Goal: Find specific page/section: Find specific page/section

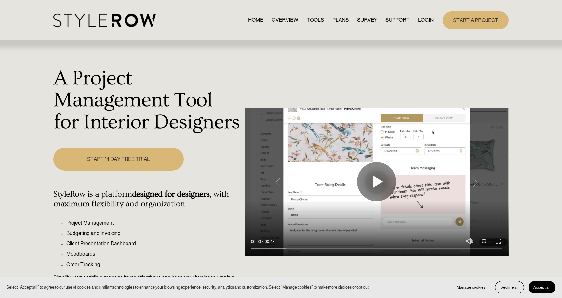
click at [424, 22] on link "LOGIN" at bounding box center [426, 20] width 16 height 9
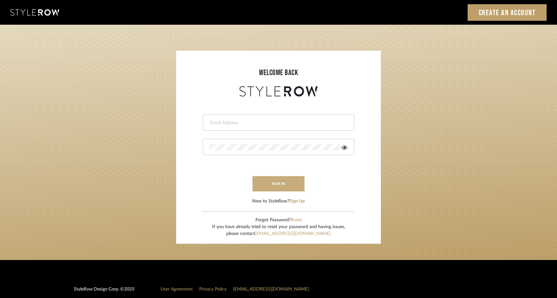
type input "elliotsaeidy@gmail.com"
click at [277, 186] on button "sign in" at bounding box center [279, 183] width 52 height 15
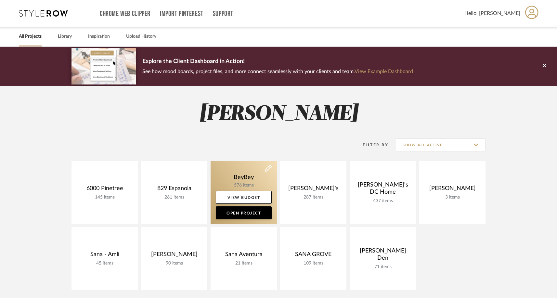
click at [237, 177] on link at bounding box center [244, 192] width 66 height 63
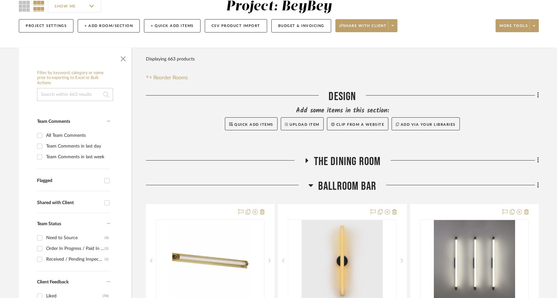
scroll to position [59, 0]
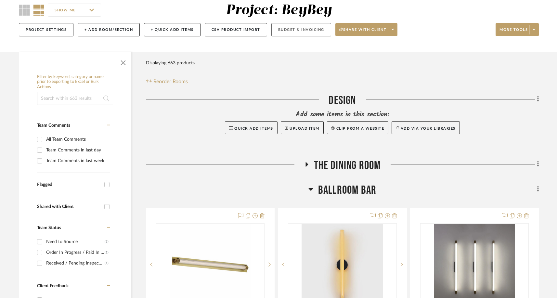
click at [307, 30] on button "Budget & Invoicing" at bounding box center [301, 29] width 60 height 13
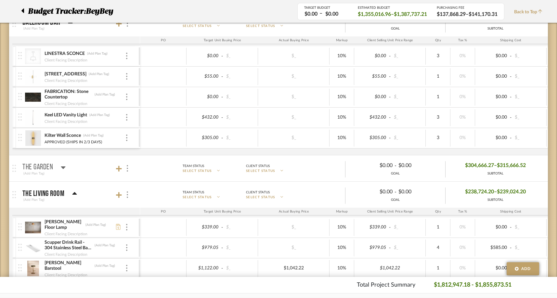
scroll to position [167, 0]
